Goal: Find contact information: Find contact information

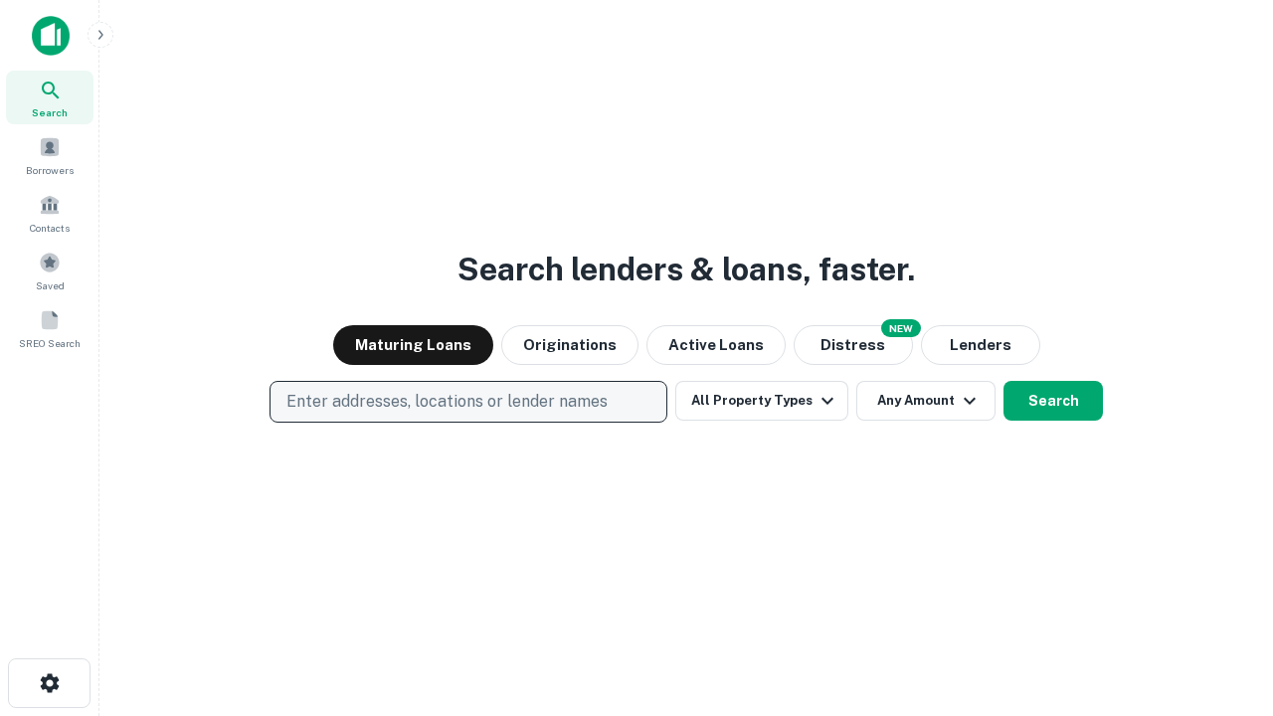
click at [468, 402] on p "Enter addresses, locations or lender names" at bounding box center [447, 402] width 321 height 24
type input "**********"
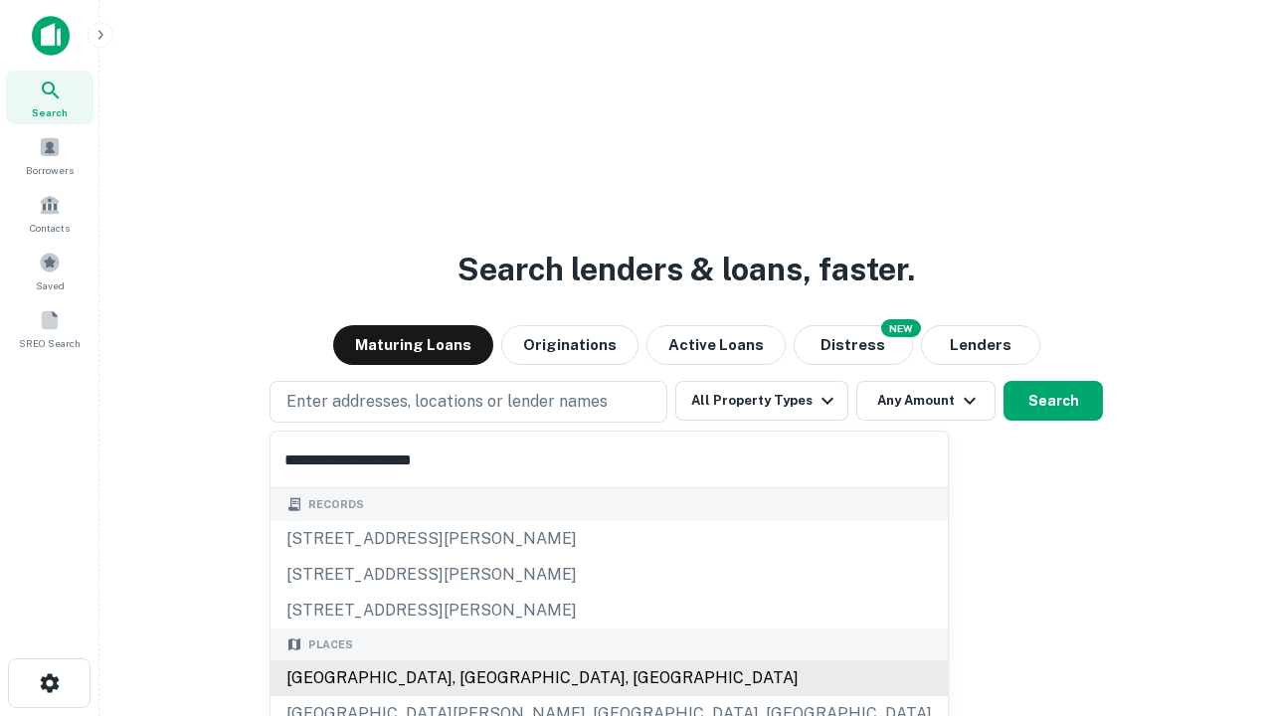
click at [476, 678] on div "[GEOGRAPHIC_DATA], [GEOGRAPHIC_DATA], [GEOGRAPHIC_DATA]" at bounding box center [610, 679] width 678 height 36
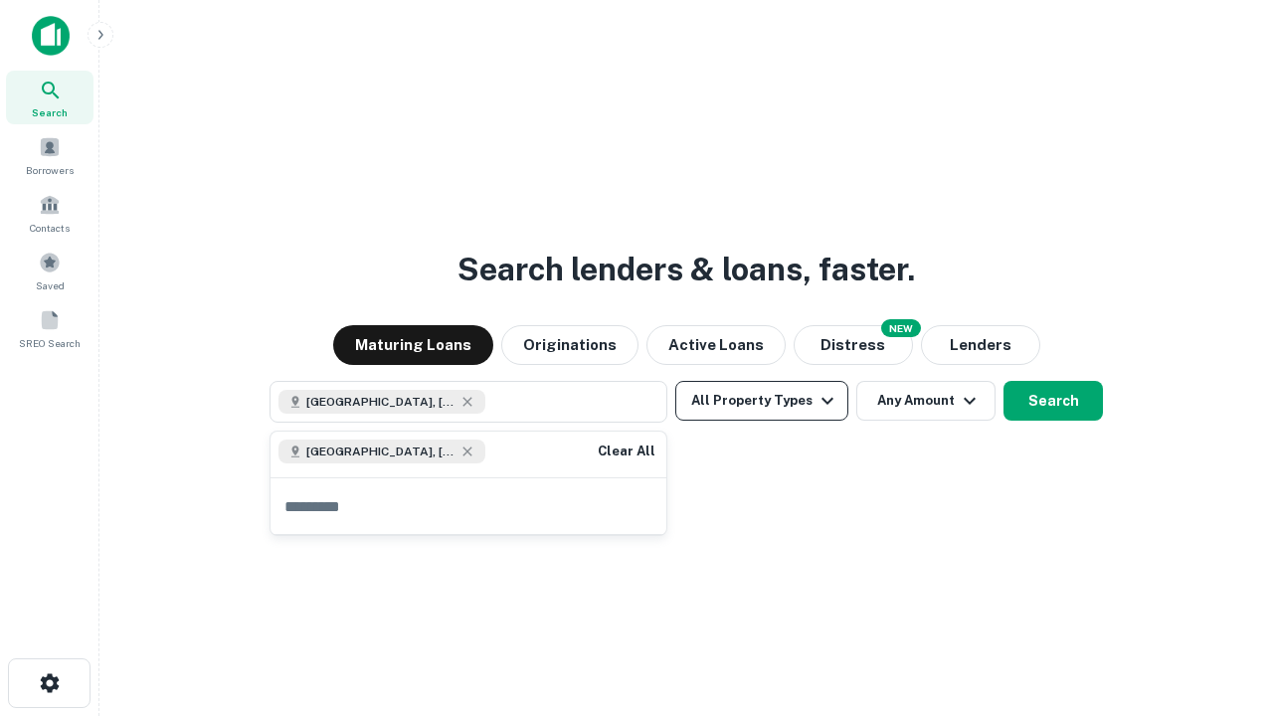
click at [762, 401] on button "All Property Types" at bounding box center [762, 401] width 173 height 40
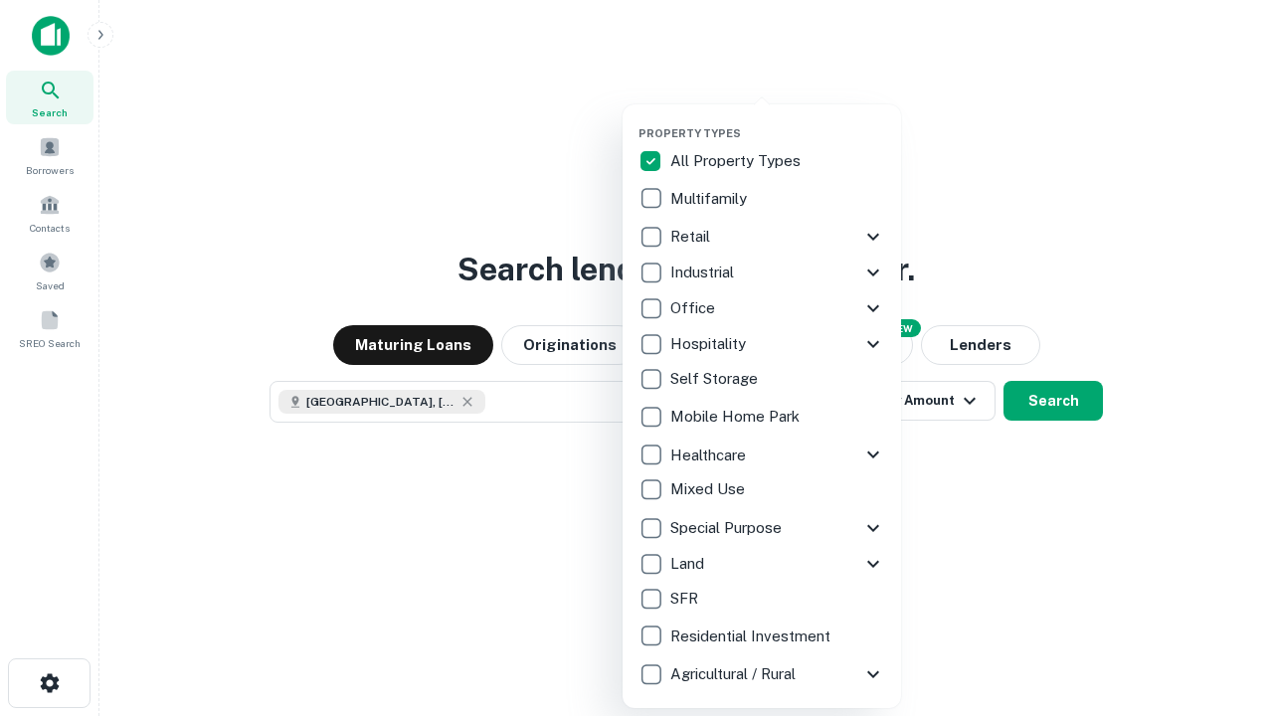
click at [778, 120] on button "button" at bounding box center [778, 120] width 279 height 1
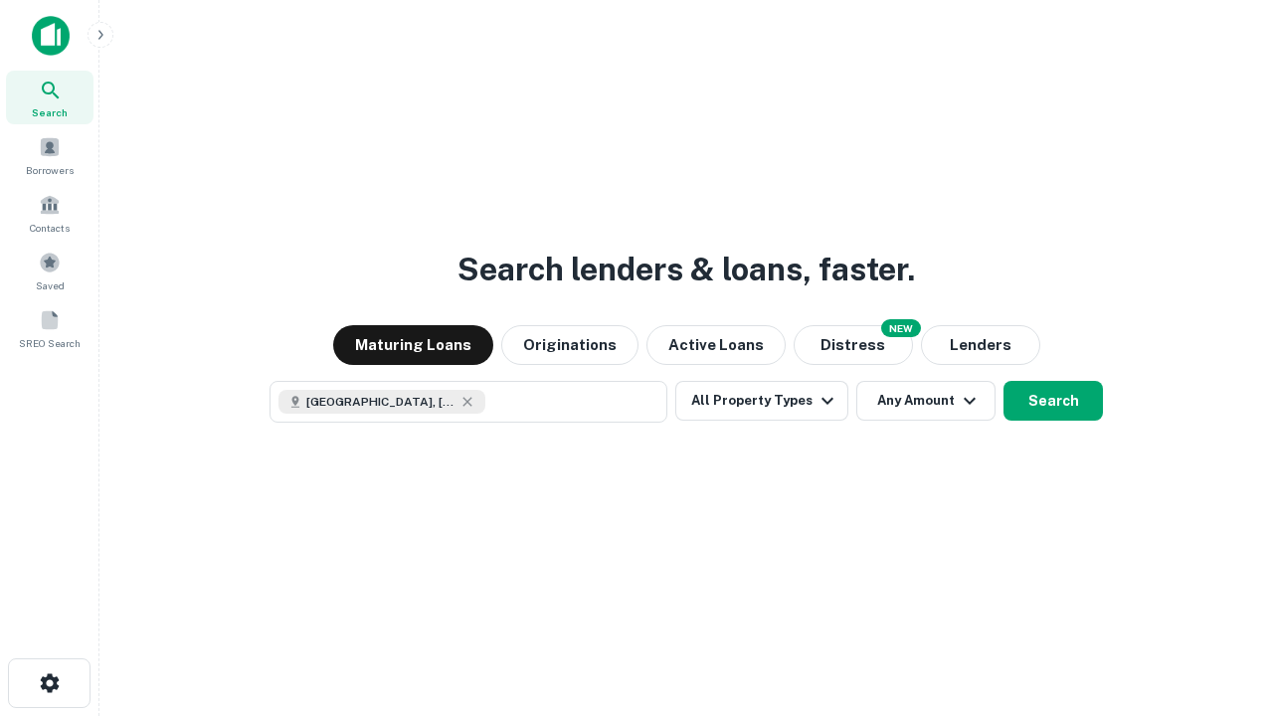
scroll to position [32, 0]
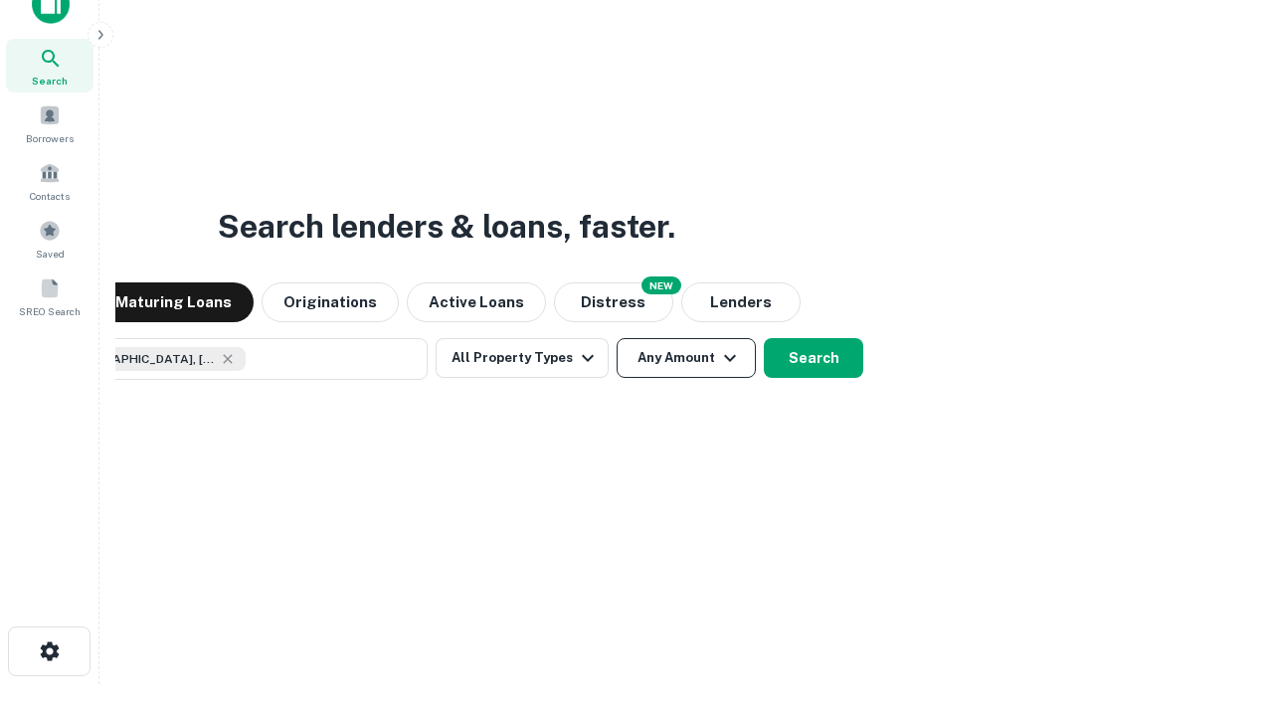
click at [617, 338] on button "Any Amount" at bounding box center [686, 358] width 139 height 40
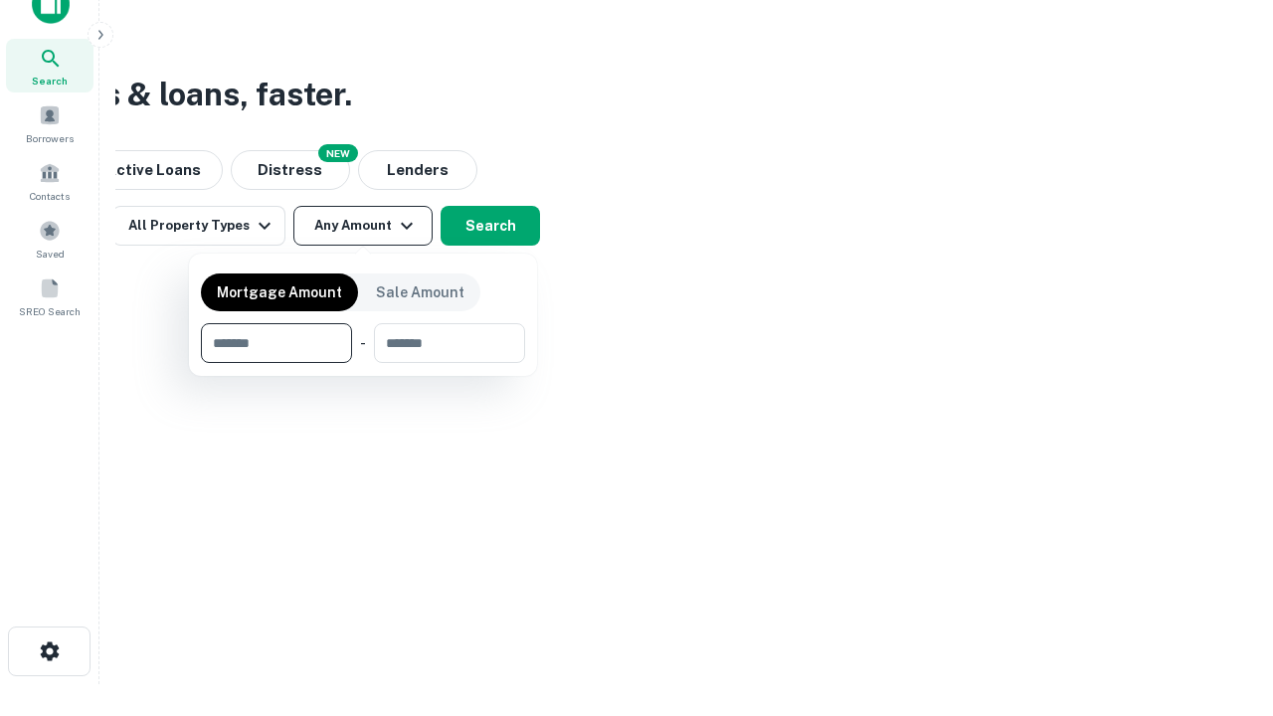
type input "*******"
click at [363, 363] on button "button" at bounding box center [363, 363] width 324 height 1
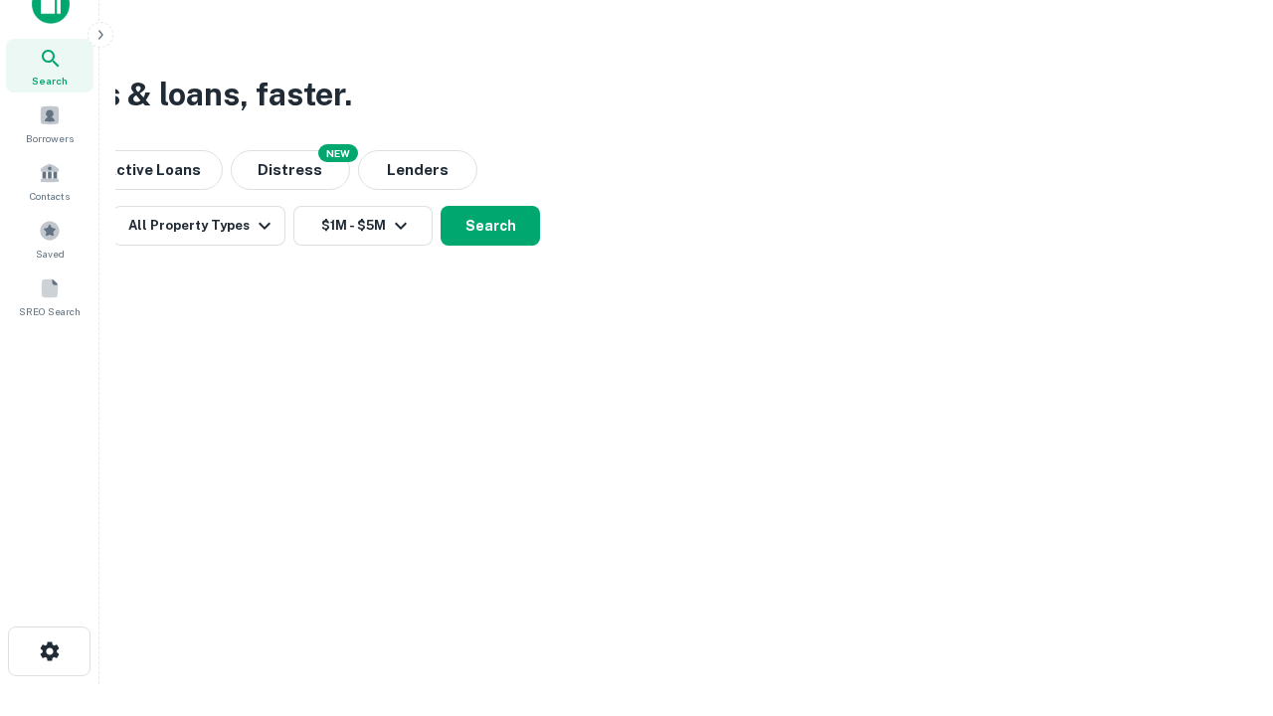
scroll to position [11, 367]
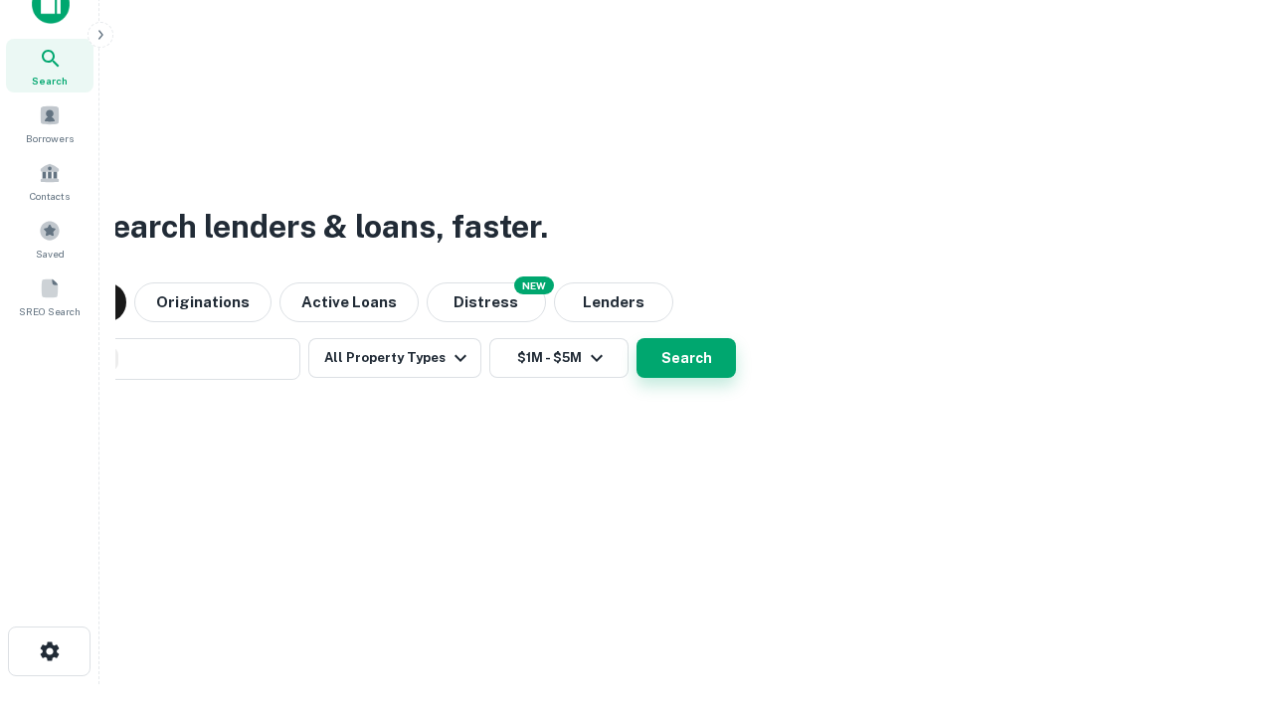
click at [637, 338] on button "Search" at bounding box center [686, 358] width 99 height 40
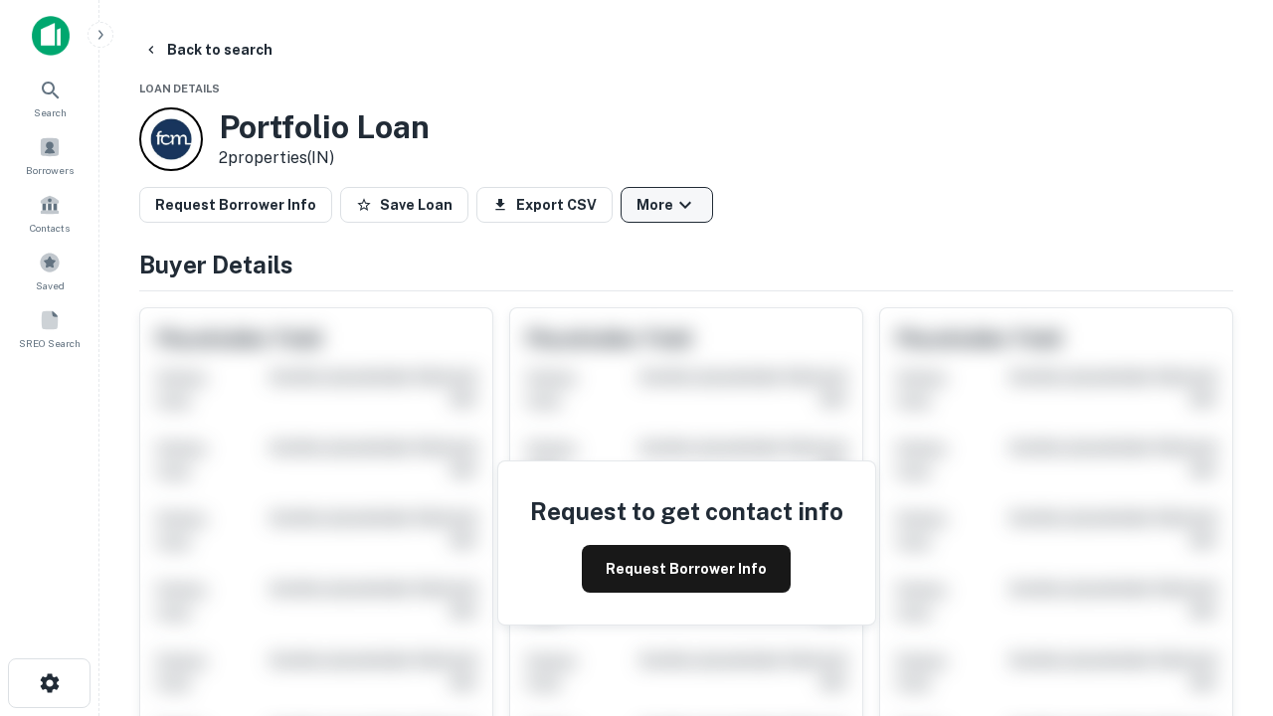
click at [667, 205] on button "More" at bounding box center [667, 205] width 93 height 36
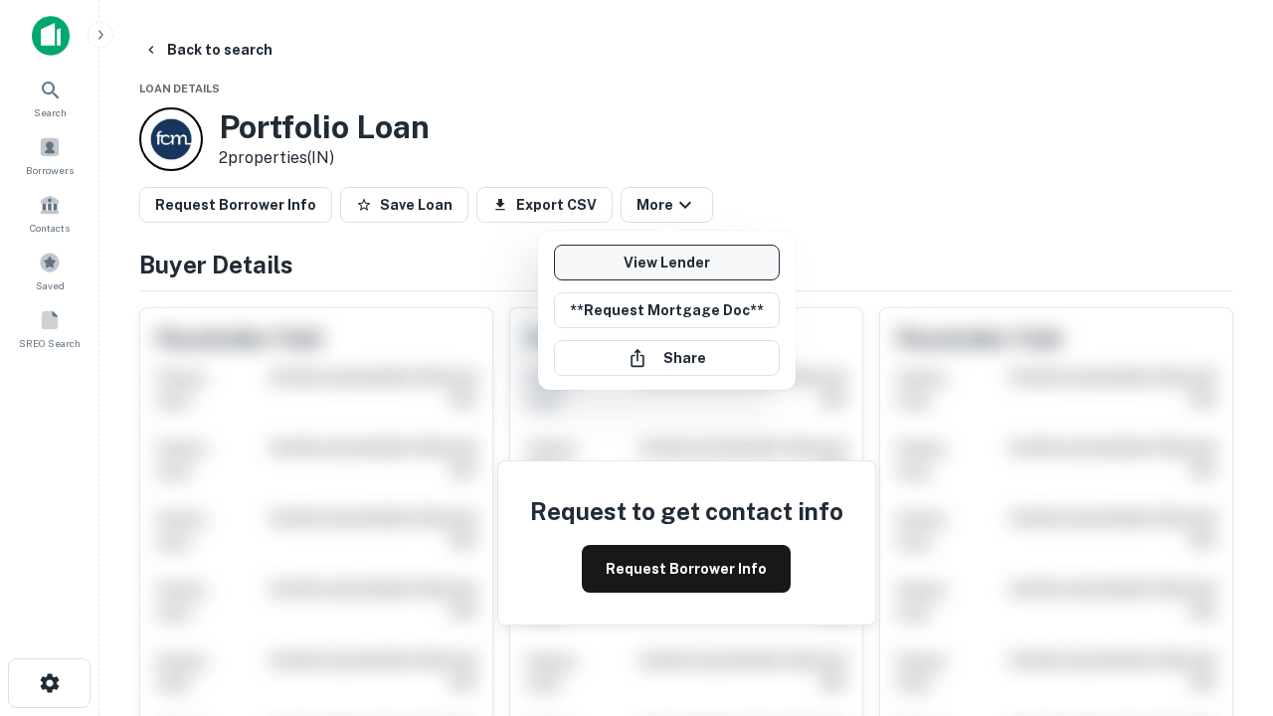
click at [667, 263] on link "View Lender" at bounding box center [667, 263] width 226 height 36
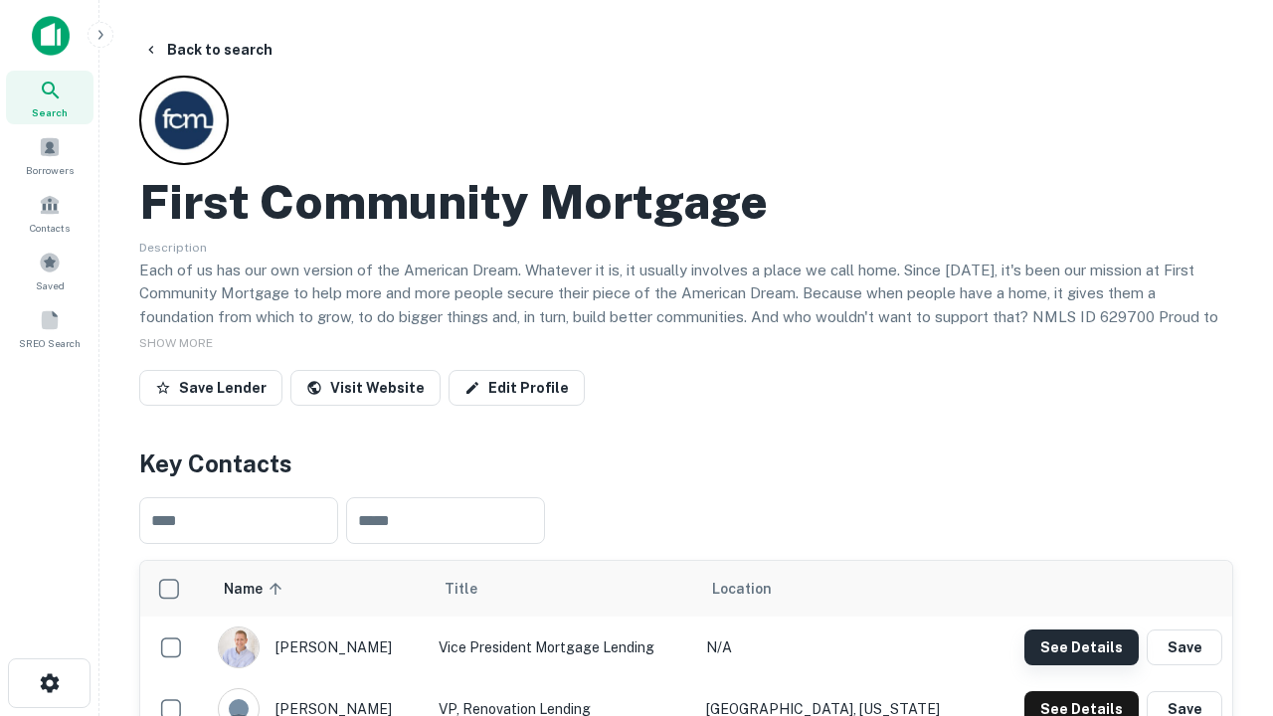
click at [1081, 647] on button "See Details" at bounding box center [1082, 648] width 114 height 36
click at [49, 683] on icon "button" at bounding box center [50, 684] width 24 height 24
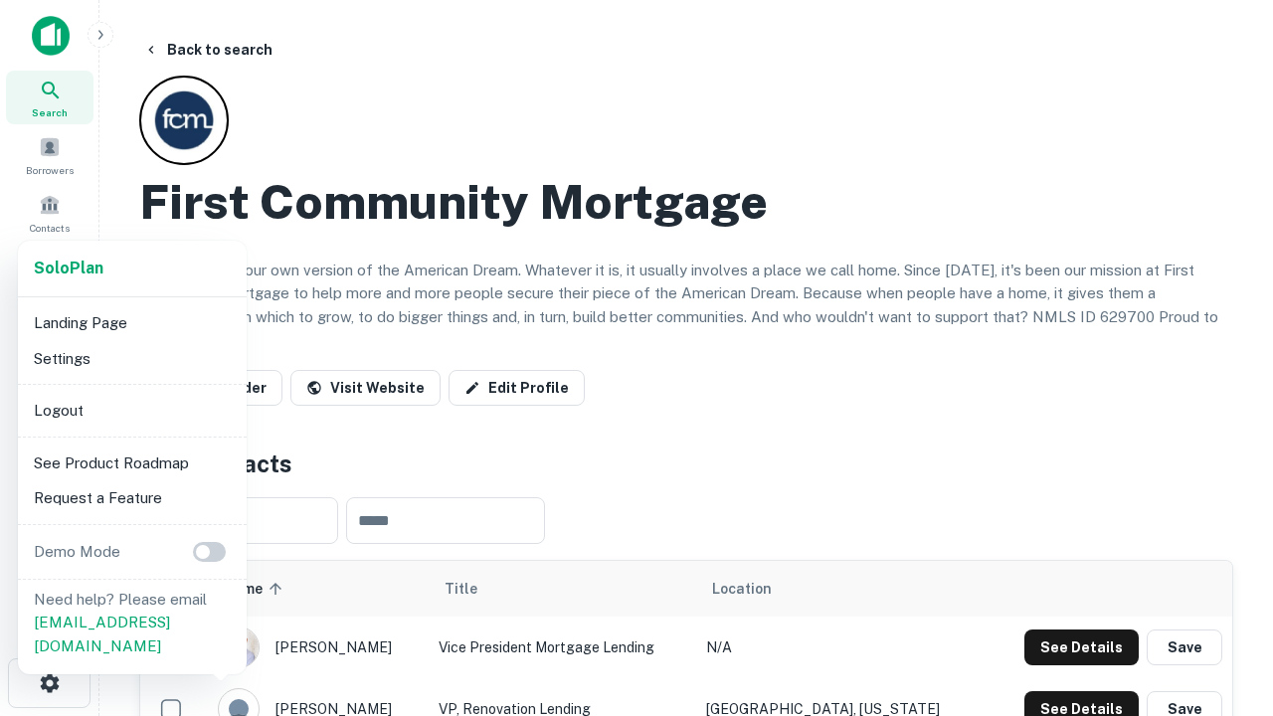
click at [131, 410] on li "Logout" at bounding box center [132, 411] width 213 height 36
